Goal: Task Accomplishment & Management: Manage account settings

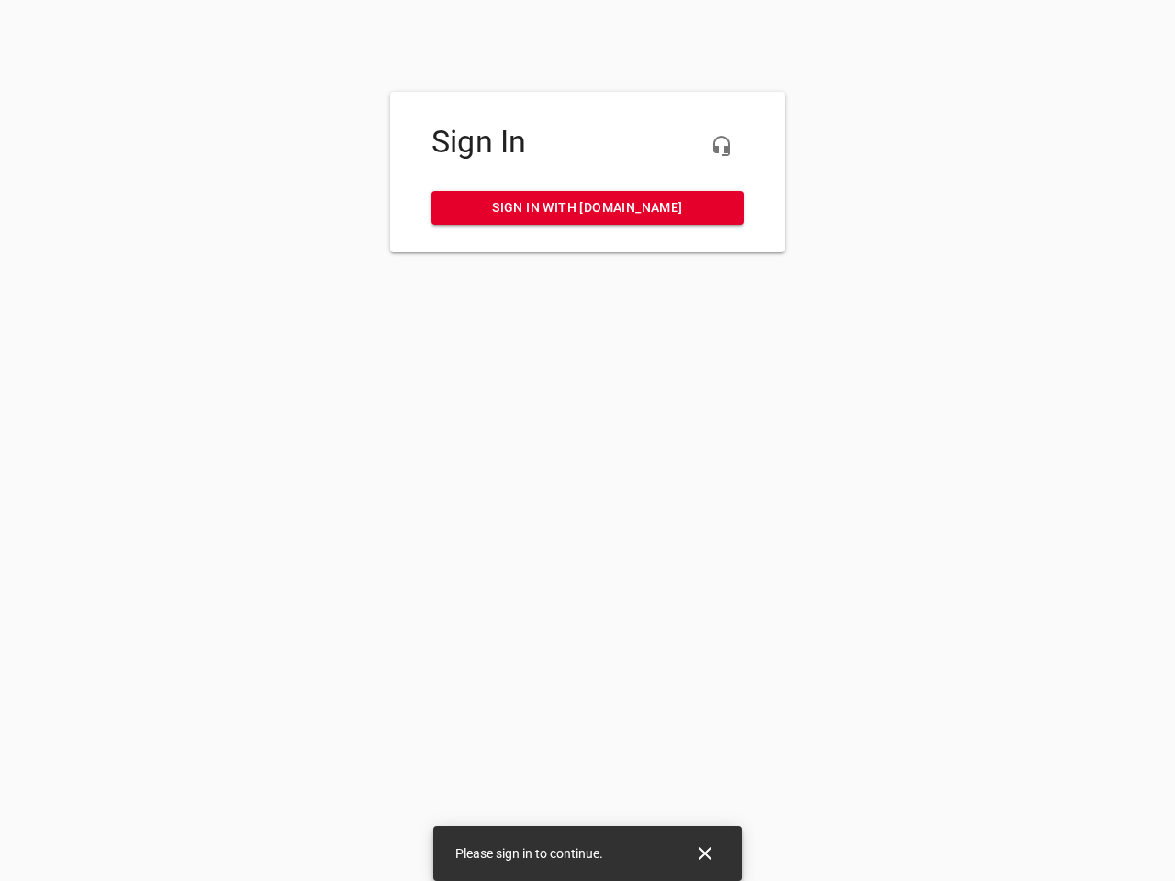
click at [721, 146] on icon "button" at bounding box center [721, 146] width 22 height 22
click at [705, 854] on icon "Close" at bounding box center [704, 853] width 13 height 13
